Goal: Information Seeking & Learning: Find specific fact

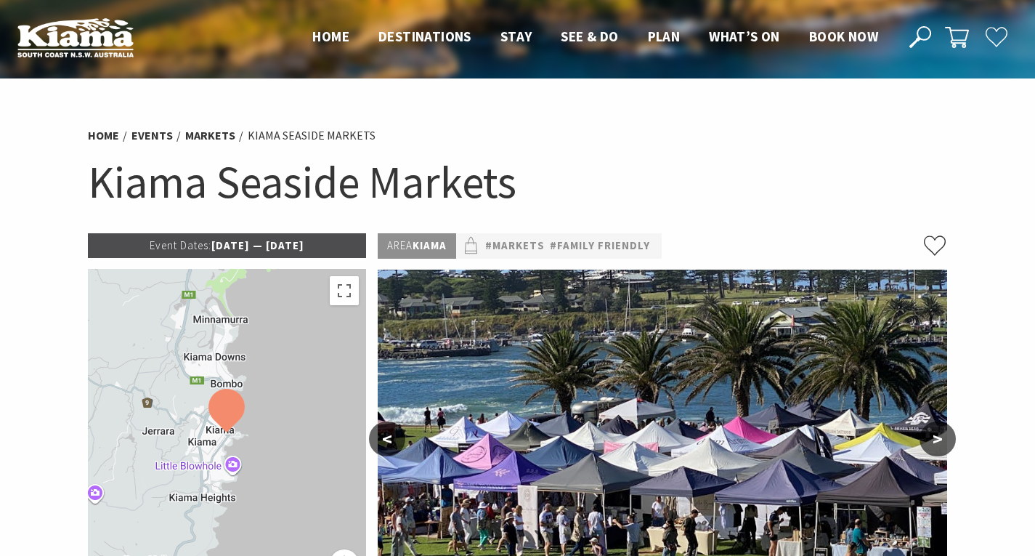
click at [288, 251] on p "Event Dates: 09 Jun 2025 — 19 Jul 2026" at bounding box center [227, 245] width 279 height 25
click at [342, 243] on p "Event Dates: 09 Jun 2025 — 19 Jul 2026" at bounding box center [227, 245] width 279 height 25
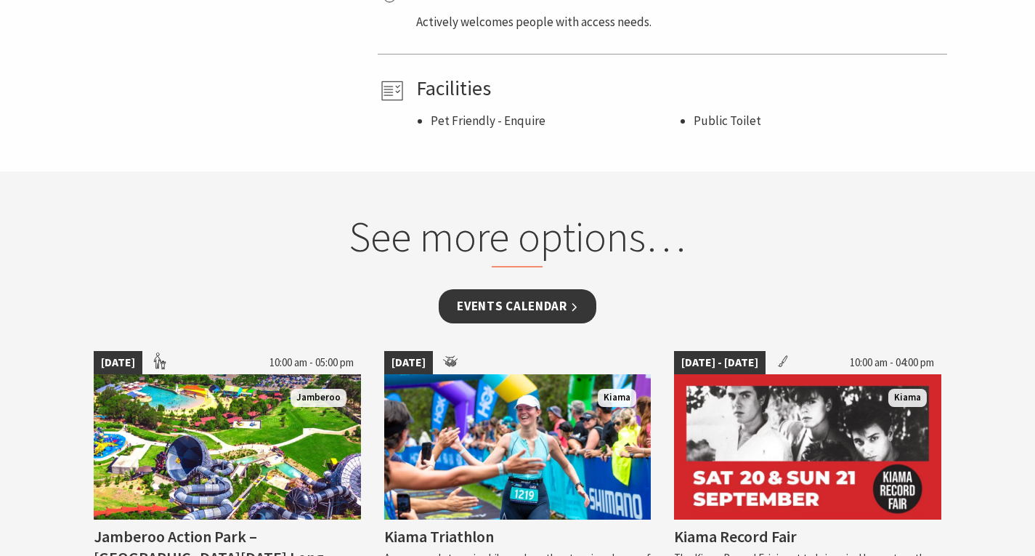
scroll to position [1017, 0]
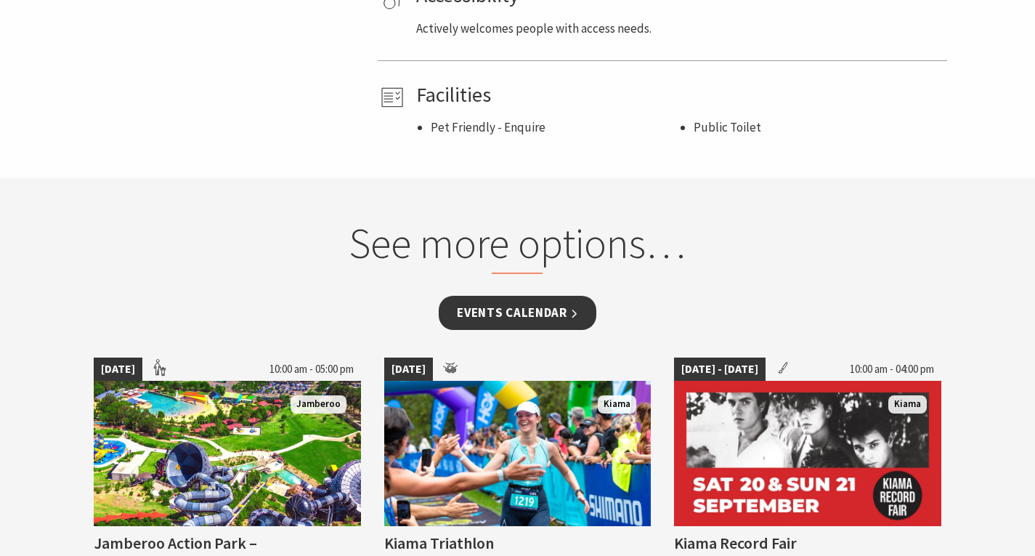
click at [506, 317] on link "Events Calendar" at bounding box center [518, 313] width 158 height 34
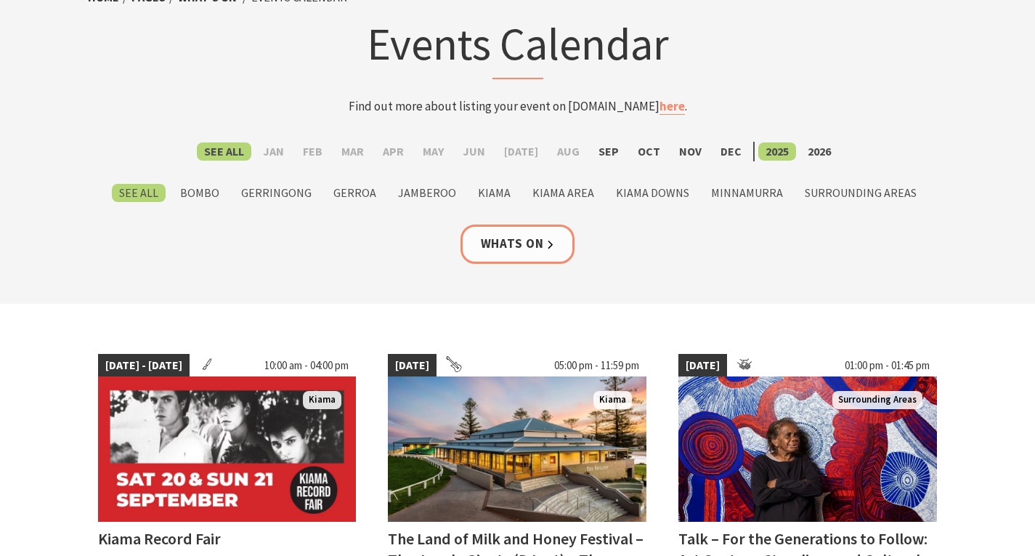
scroll to position [97, 0]
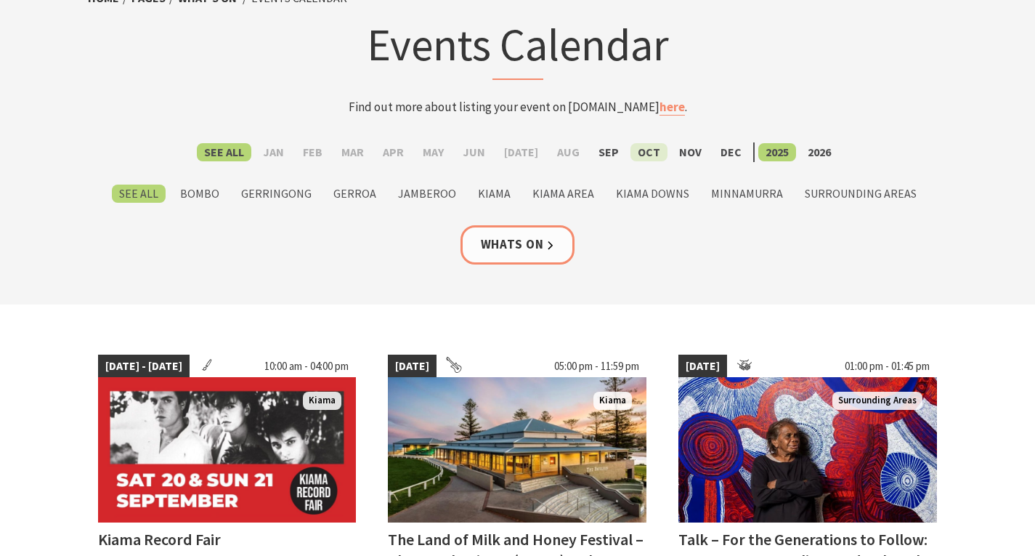
click at [639, 148] on label "Oct" at bounding box center [649, 152] width 37 height 18
click at [0, 0] on input "Oct" at bounding box center [0, 0] width 0 height 0
